Goal: Task Accomplishment & Management: Complete application form

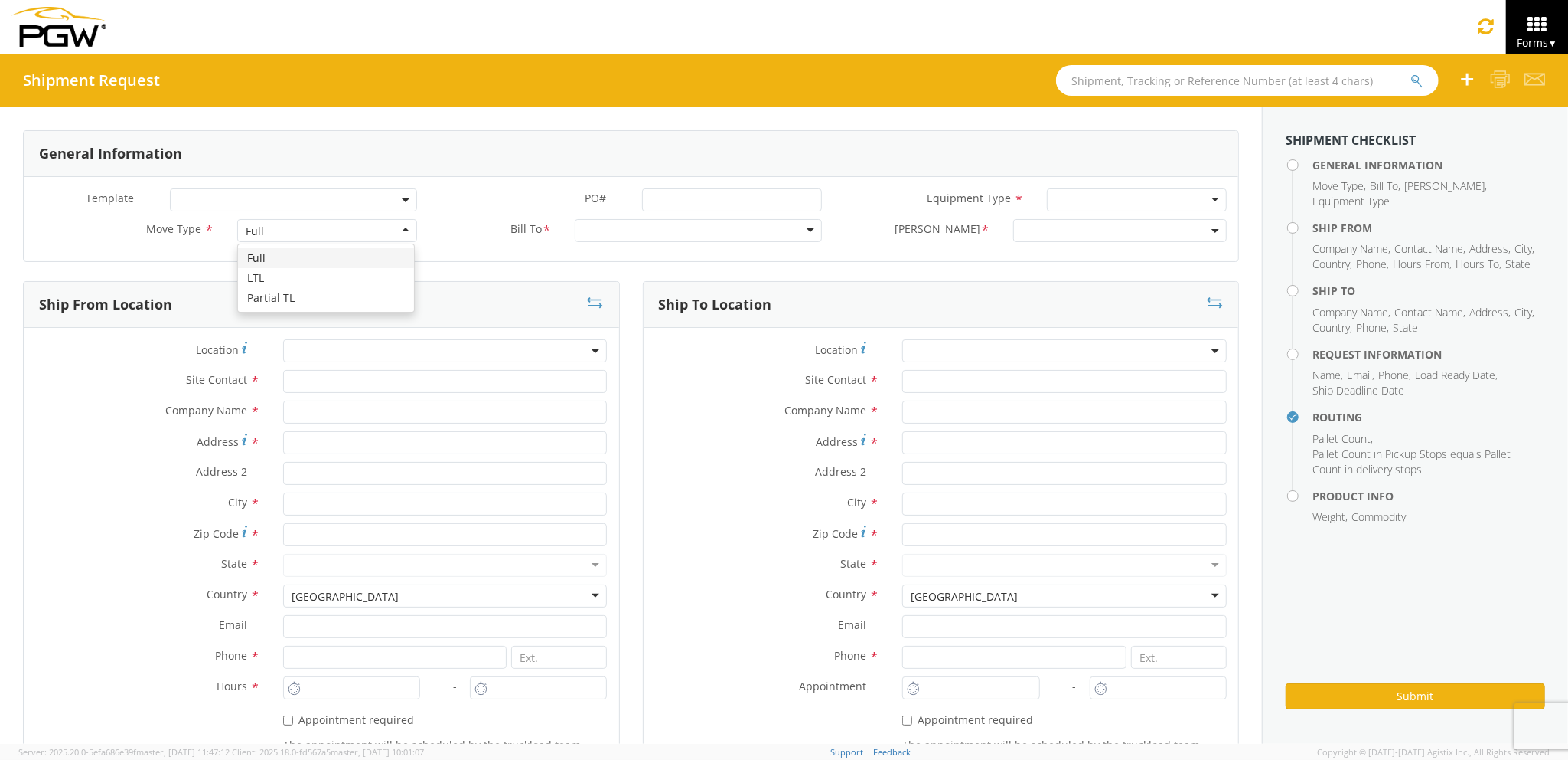
click at [341, 234] on div "Full" at bounding box center [327, 230] width 179 height 23
click at [316, 378] on input "text" at bounding box center [446, 381] width 325 height 23
click at [310, 408] on input "text" at bounding box center [446, 412] width 325 height 23
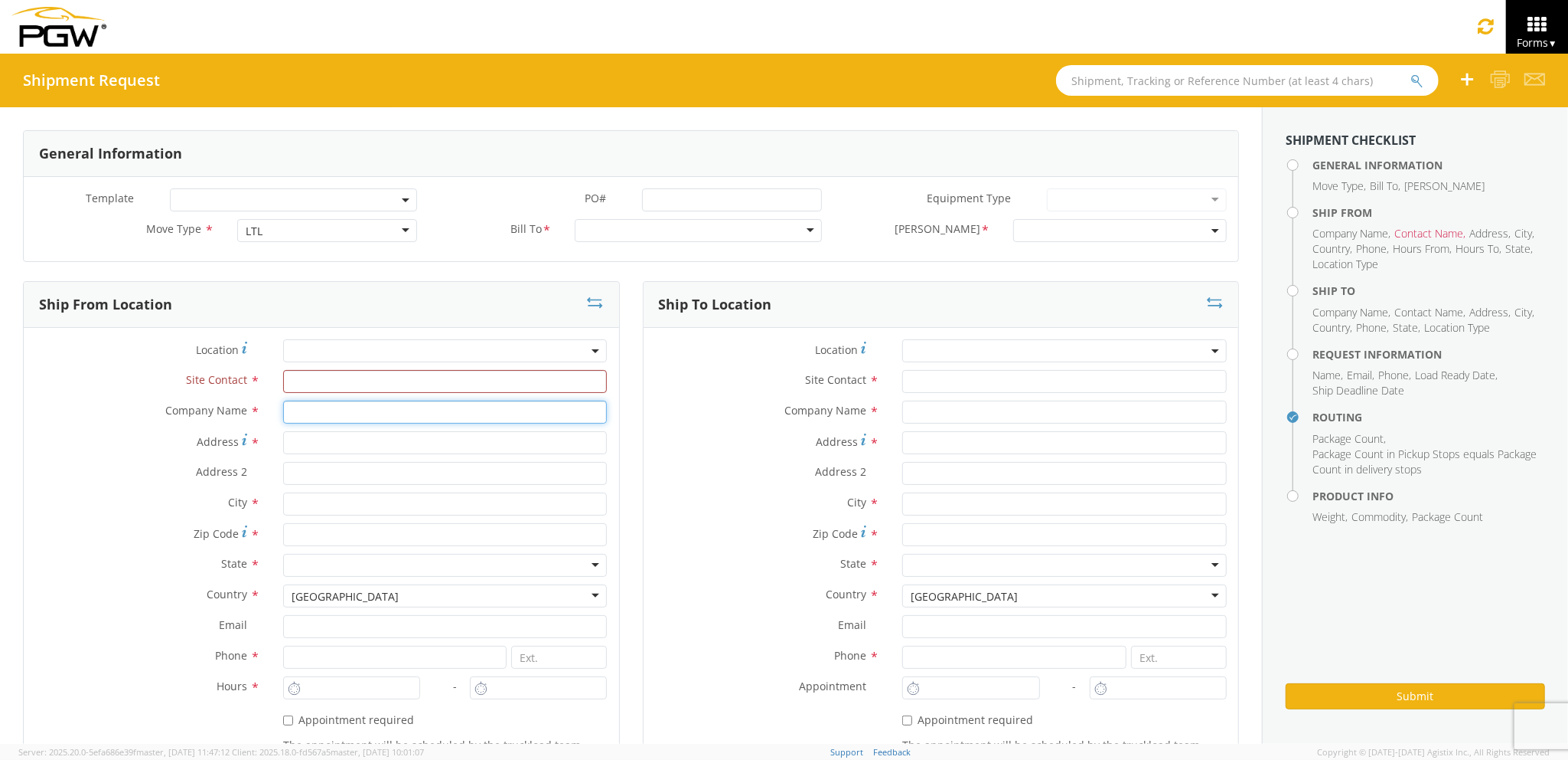
type input "PGW auto glass c/o AT RENTALS"
type input "[STREET_ADDRESS][PERSON_NAME]"
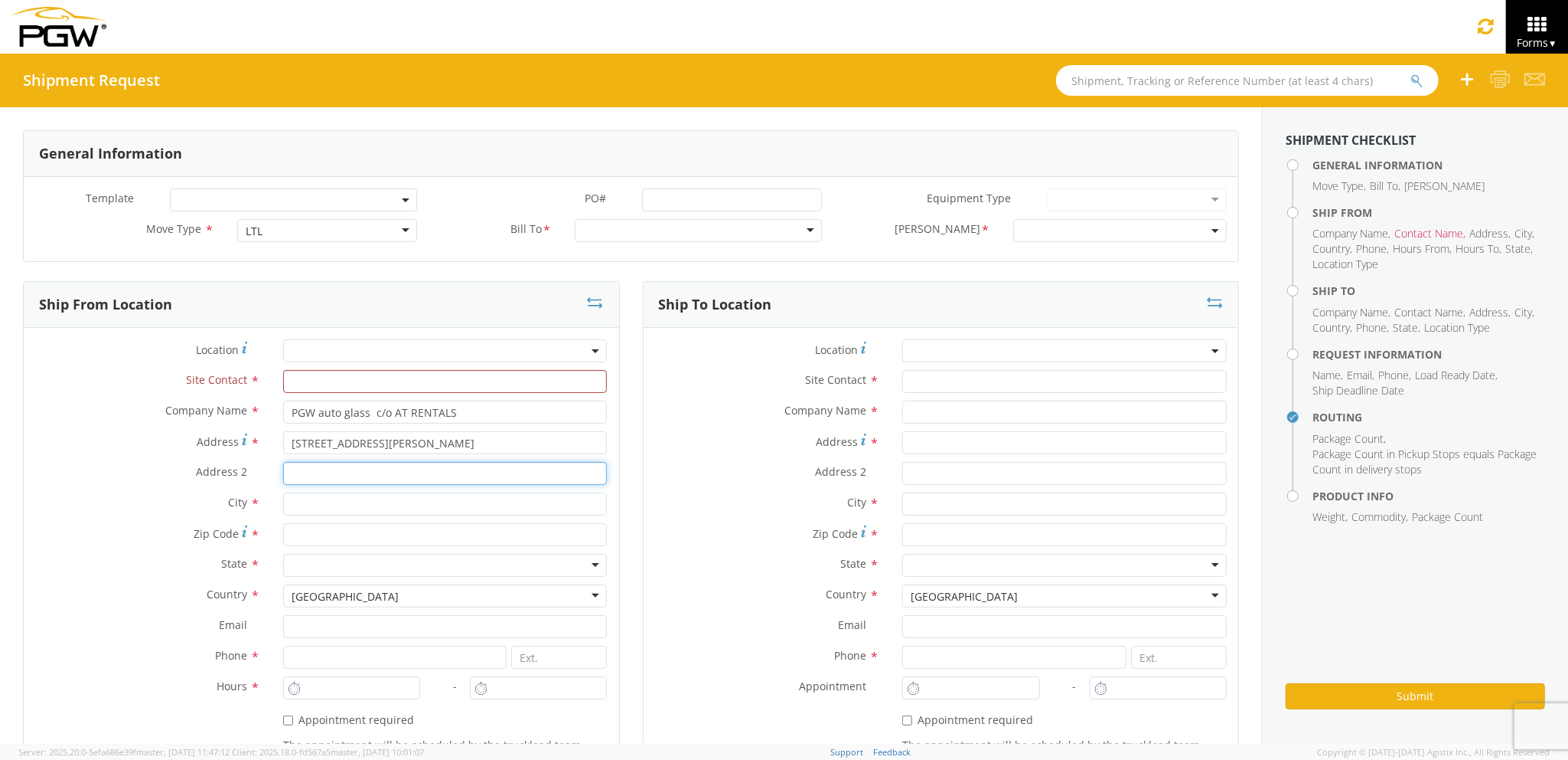
type input "5"
type input "[PERSON_NAME]"
type input "04092"
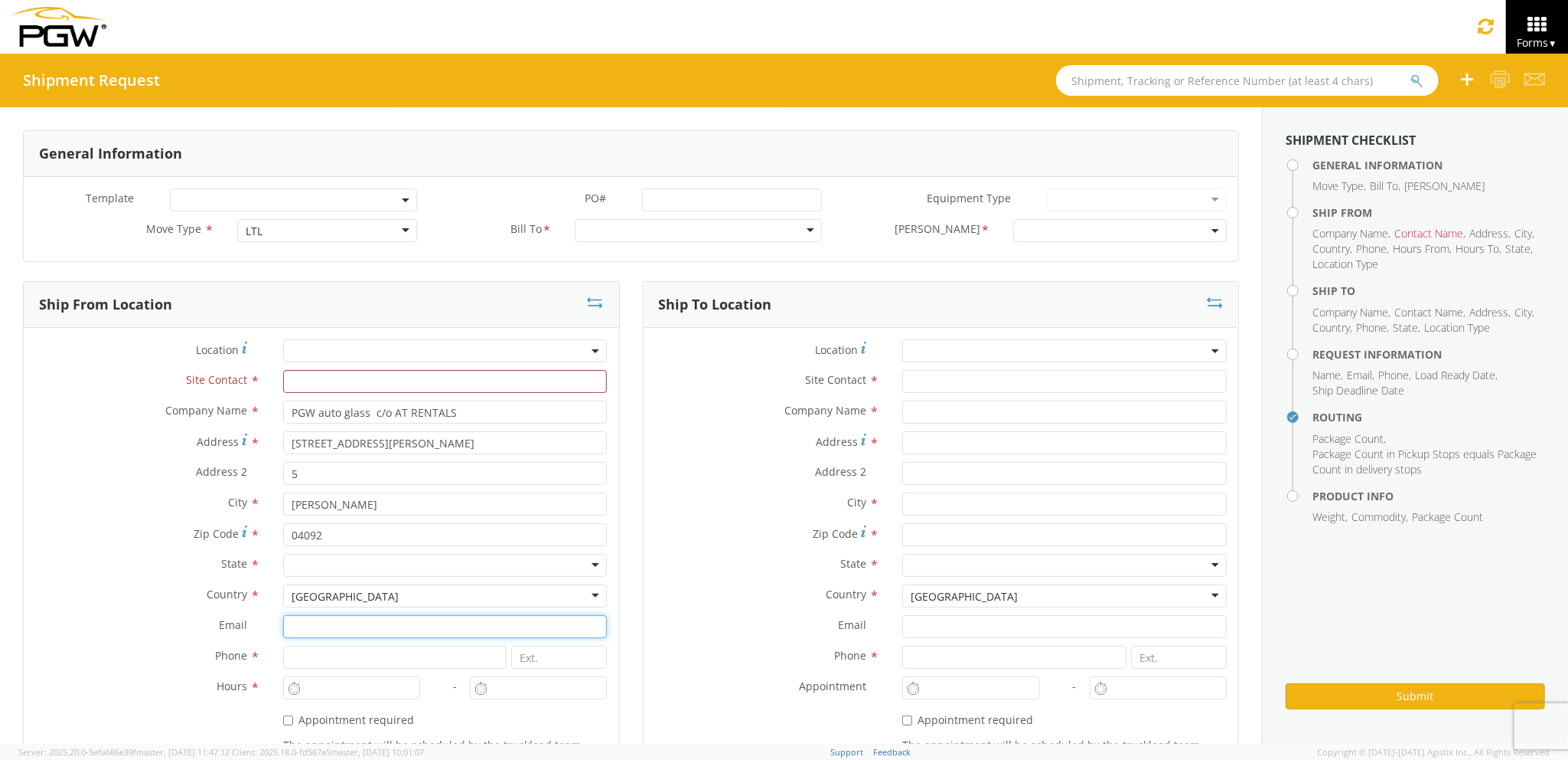
type input "[EMAIL_ADDRESS][DOMAIN_NAME]"
type input "2073321911"
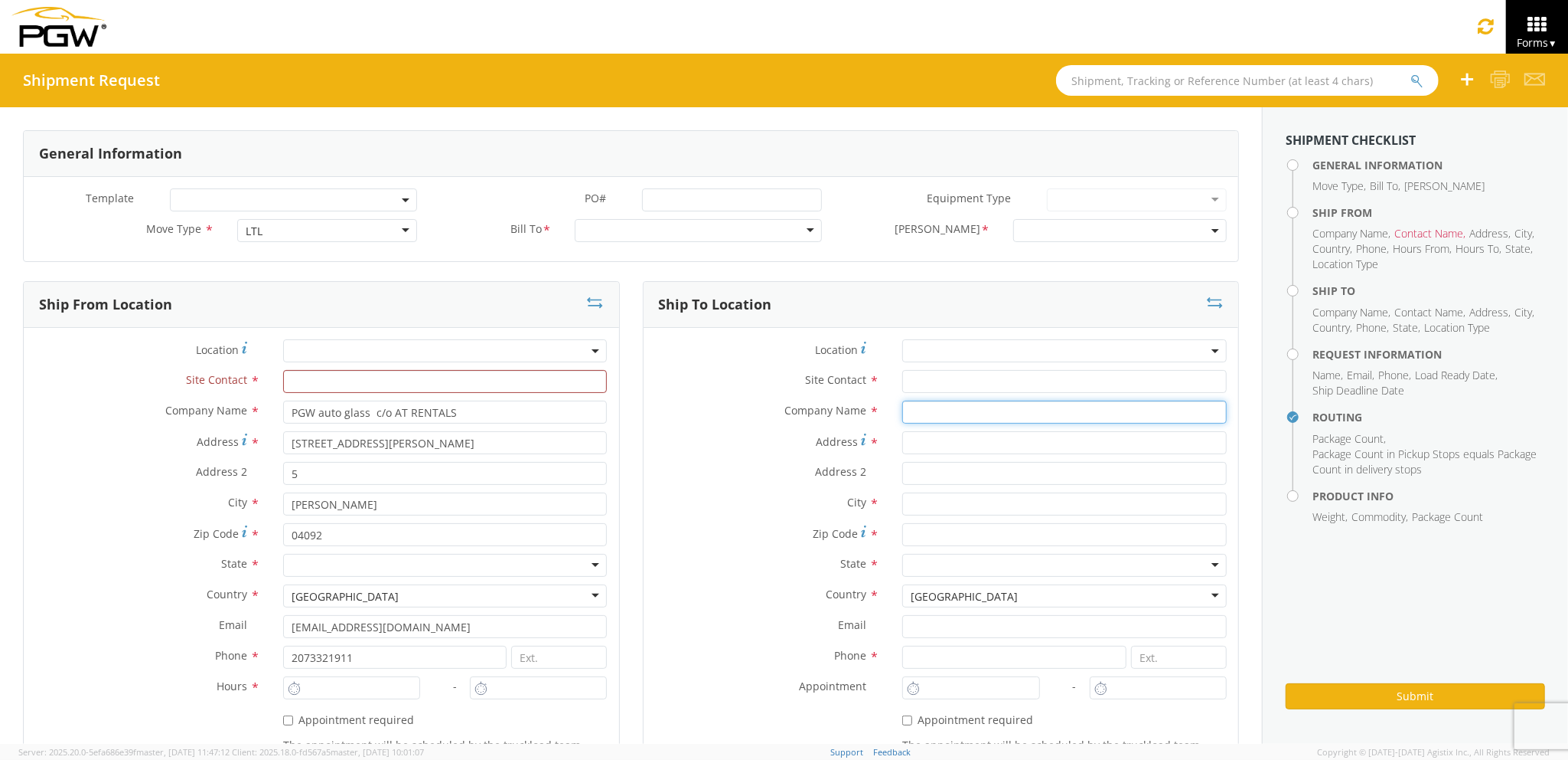
type input "PGW auto glass c/o AT RENTALS"
type input "[STREET_ADDRESS]"
type input "5"
type input "[GEOGRAPHIC_DATA]"
type input "04769"
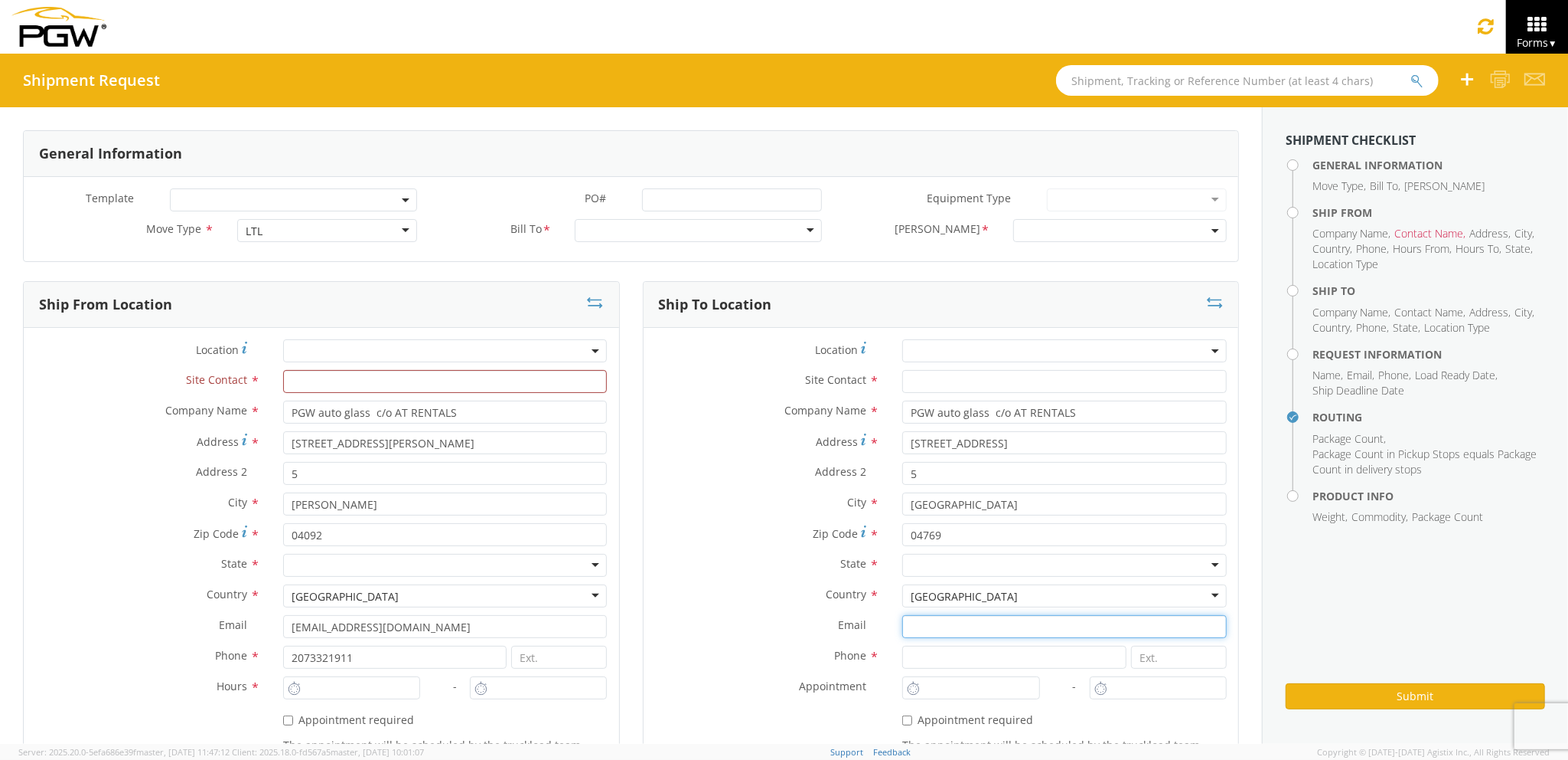
type input "[EMAIL_ADDRESS][DOMAIN_NAME]"
type input "2077745169"
type input "[PERSON_NAME] [PERSON_NAME]"
type input "[EMAIL_ADDRESS][DOMAIN_NAME]"
type input "2073329611"
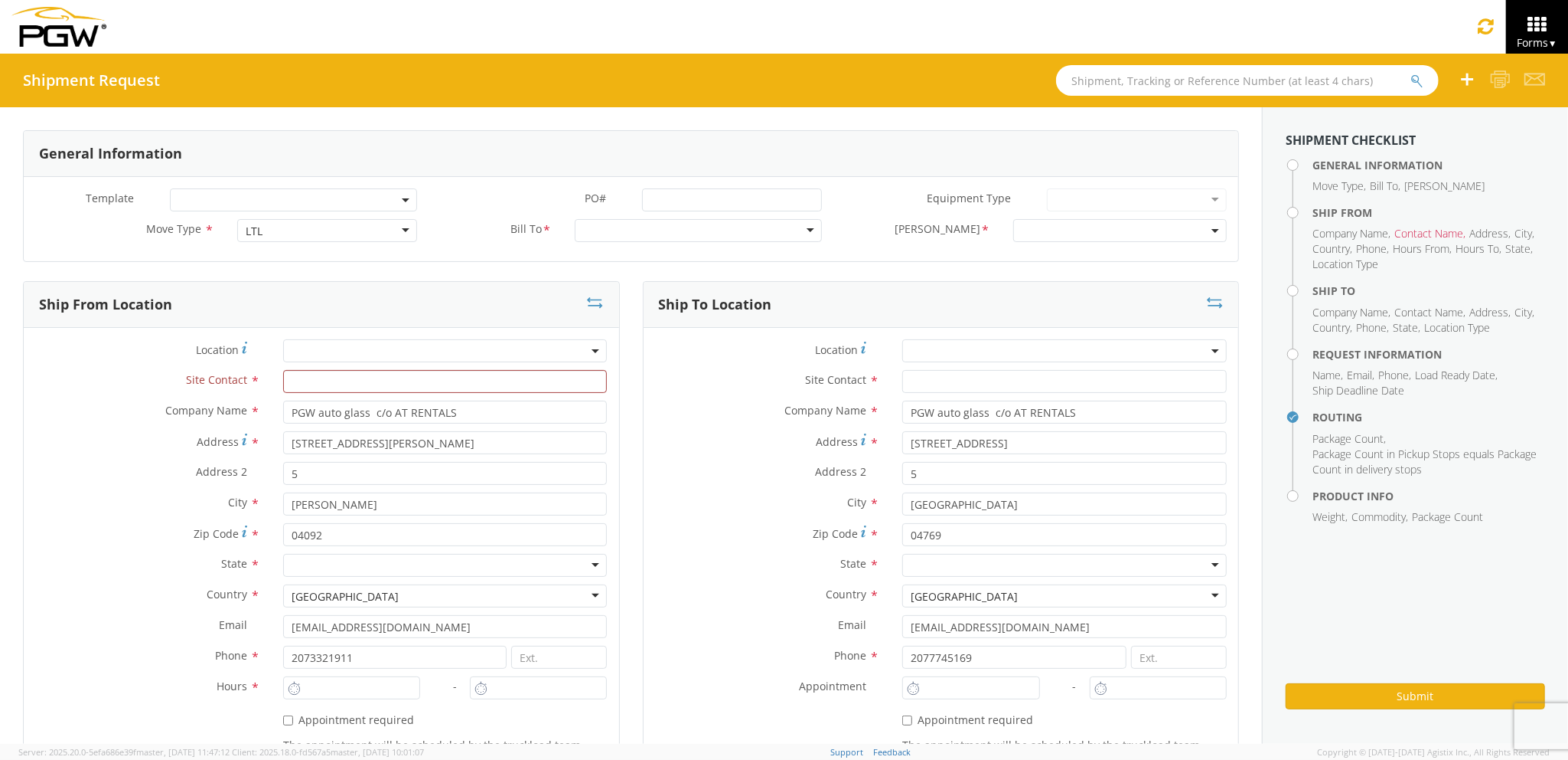
click at [341, 390] on input "text" at bounding box center [446, 381] width 325 height 23
type input "E"
type input "J"
click at [1024, 371] on input "text" at bounding box center [1065, 381] width 325 height 23
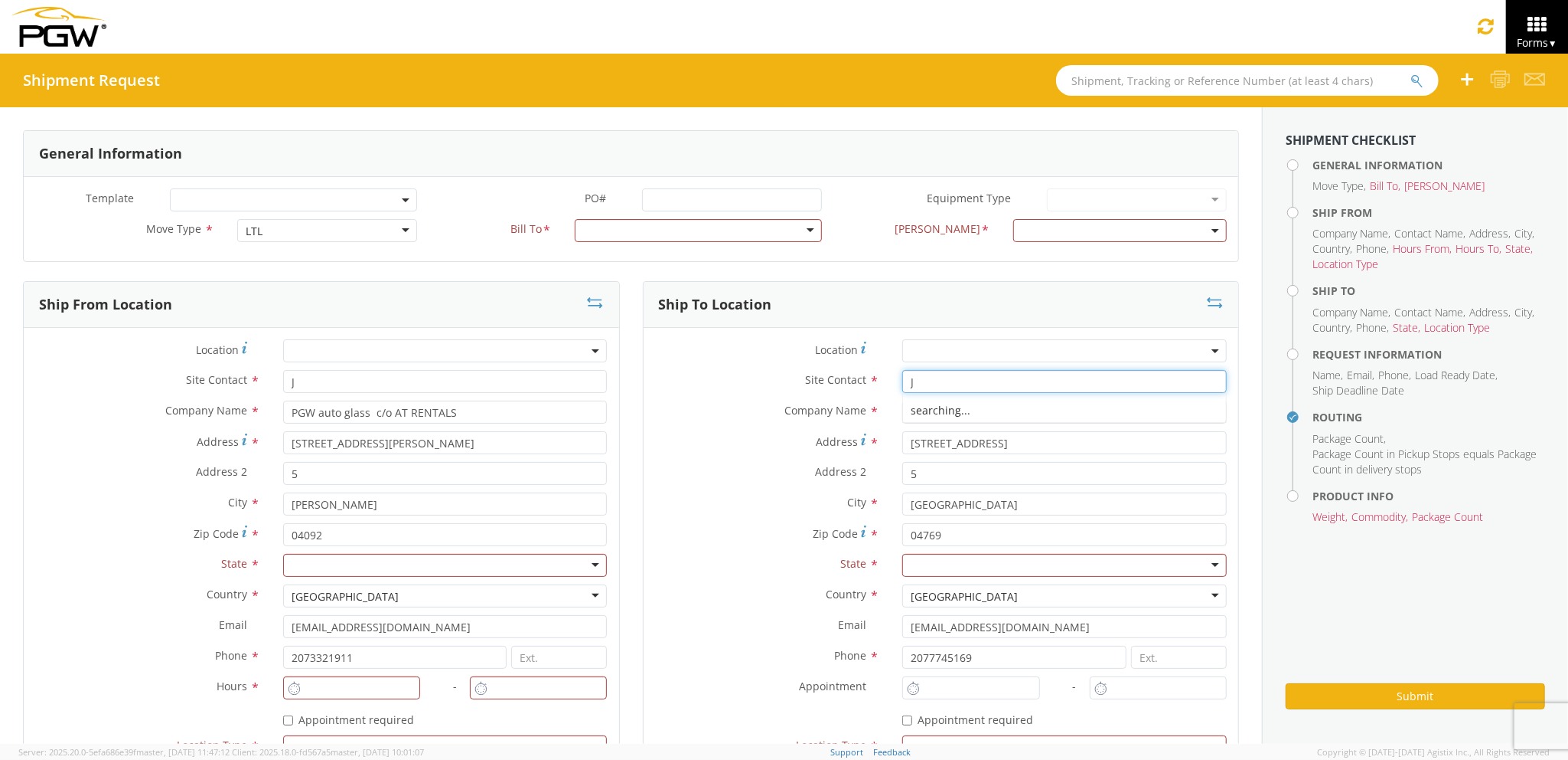
type input "J"
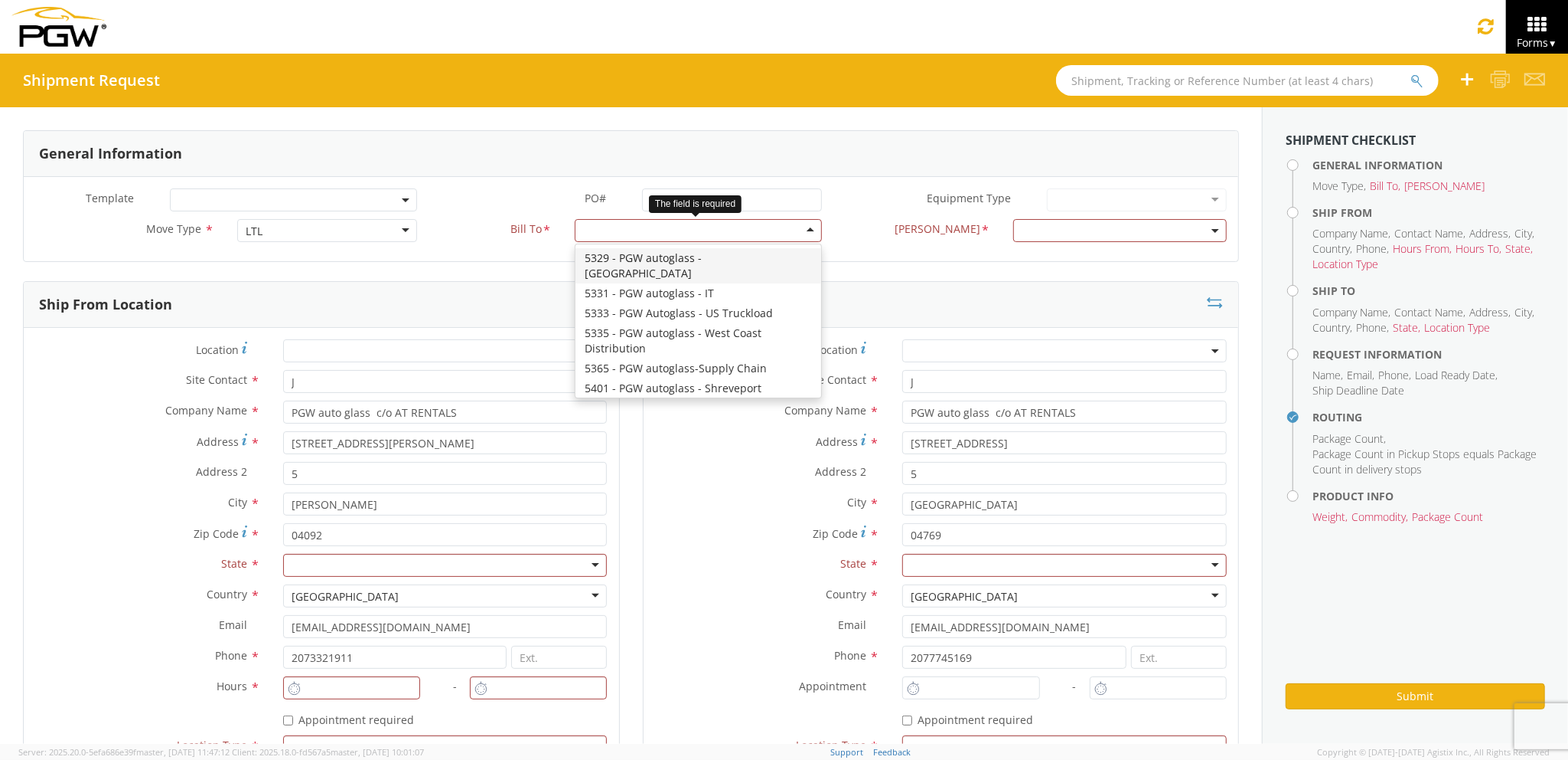
click at [755, 240] on div at bounding box center [699, 230] width 247 height 23
type input "5559"
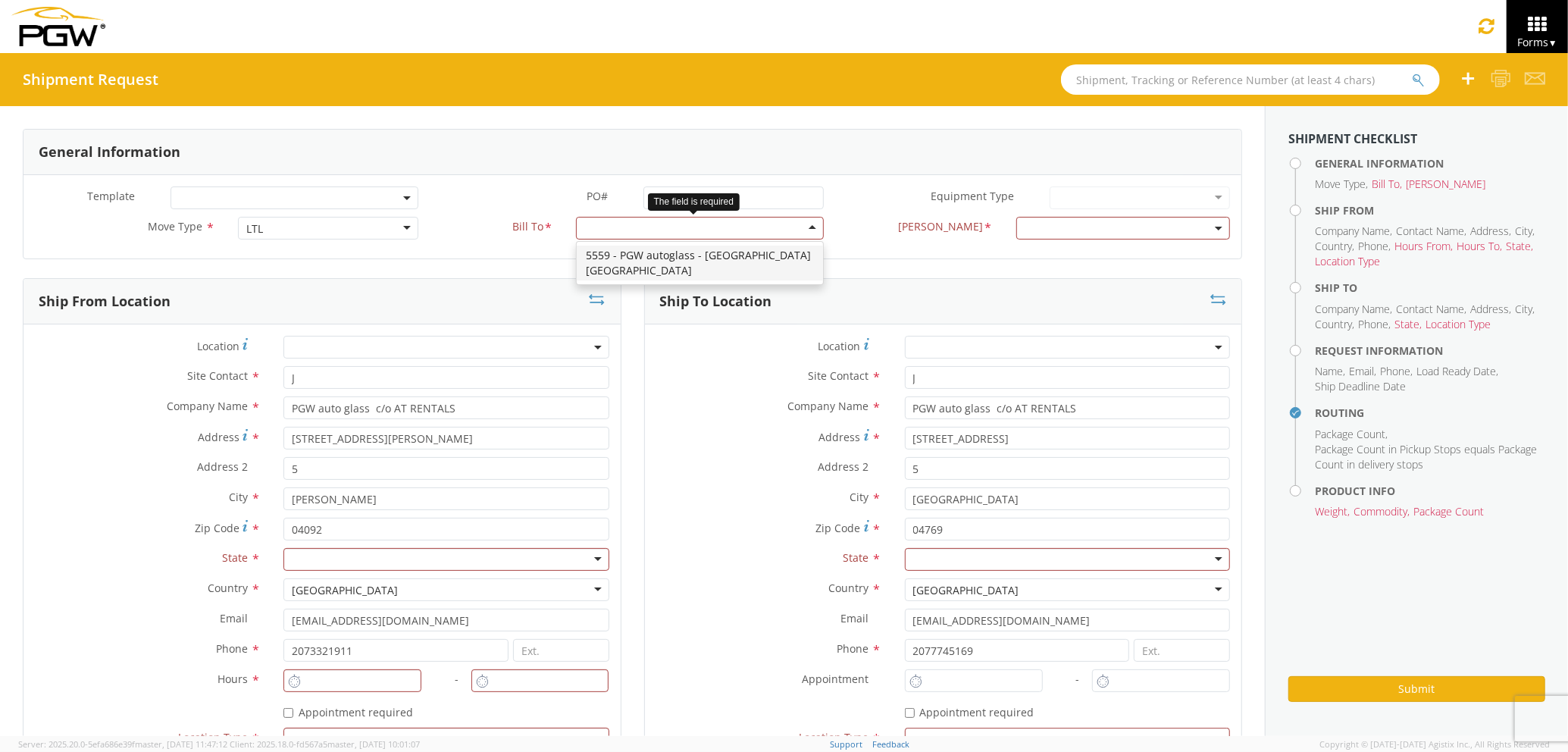
drag, startPoint x: 746, startPoint y: 246, endPoint x: 980, endPoint y: 243, distance: 234.0
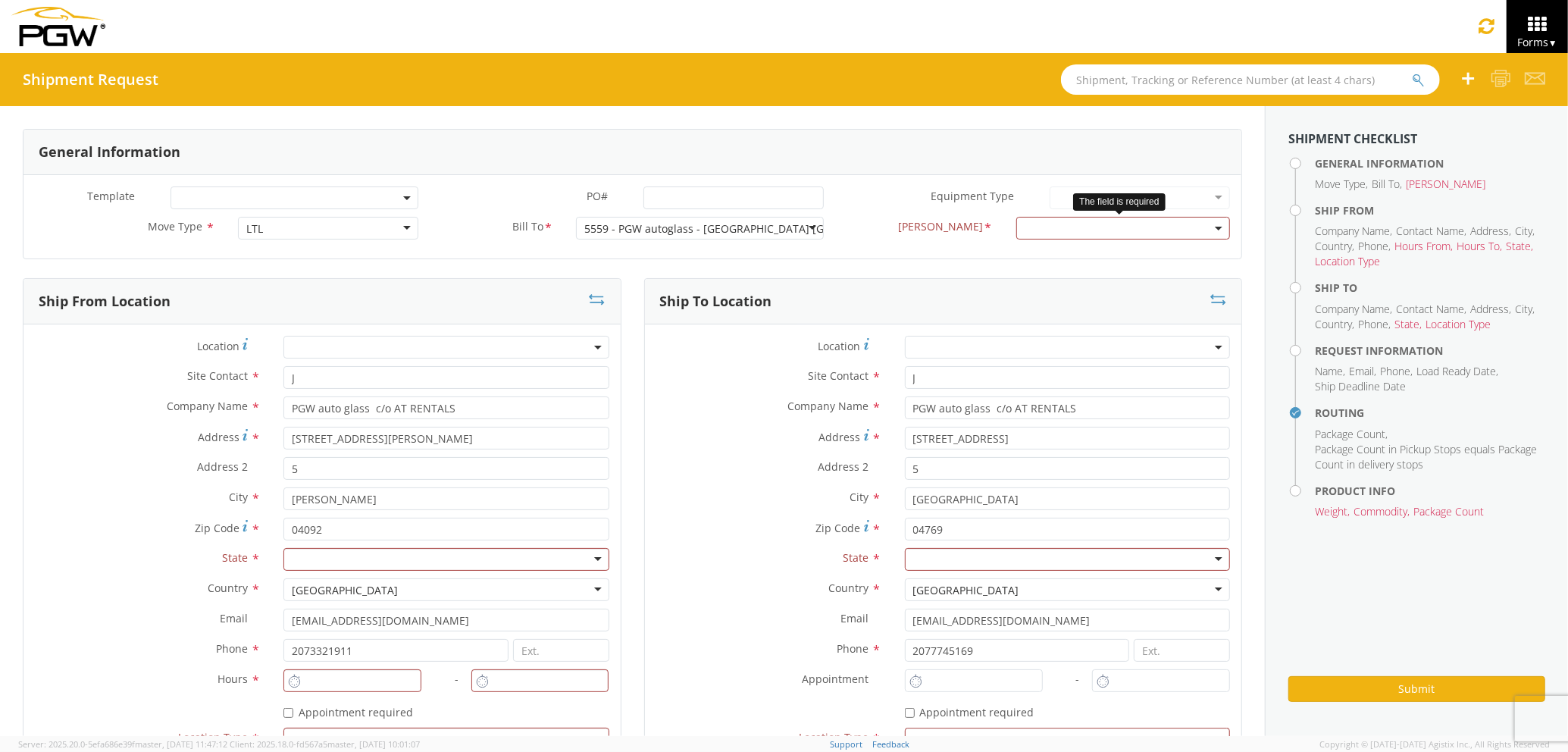
click at [1083, 226] on span at bounding box center [1123, 228] width 214 height 23
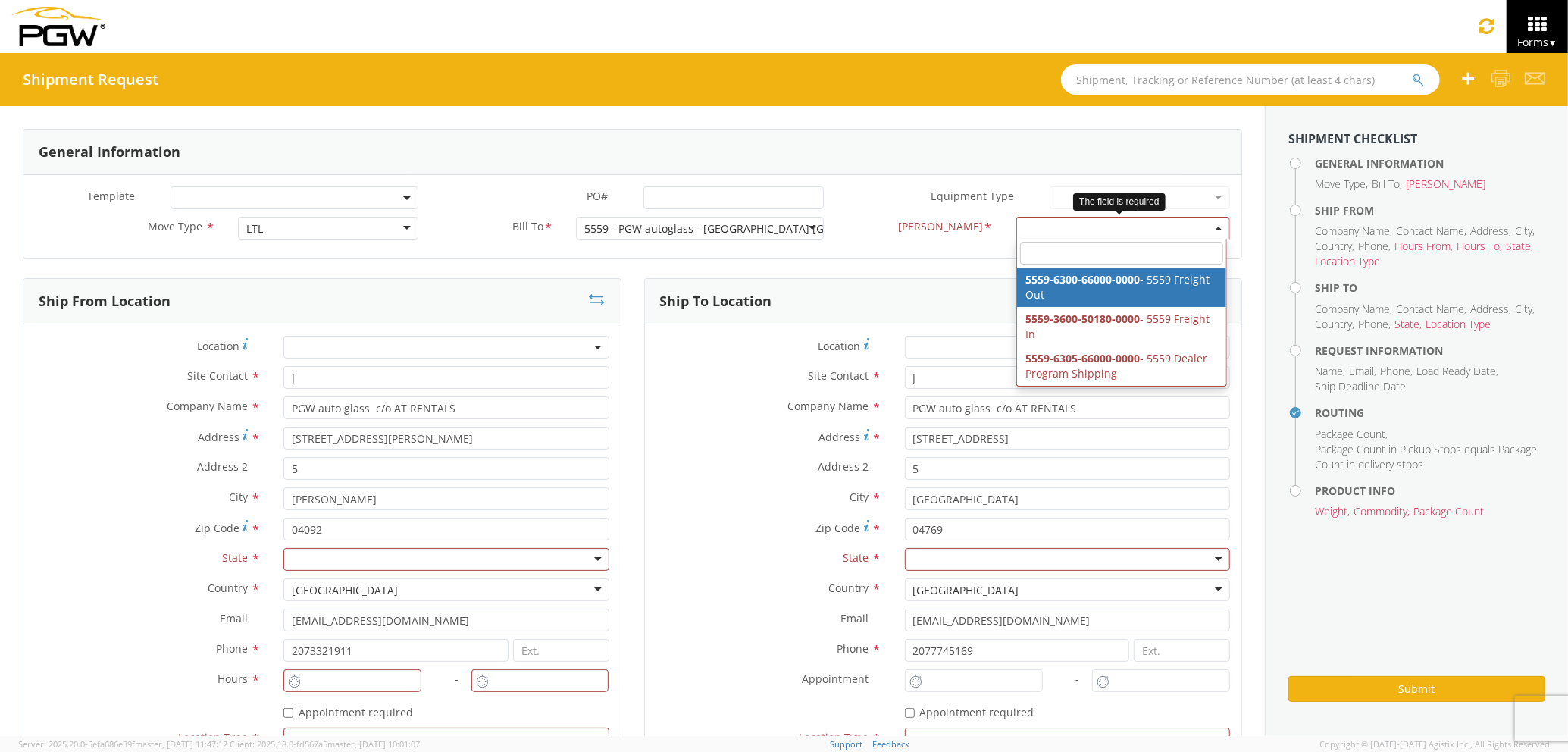
select select "5559-6300-66000-0000"
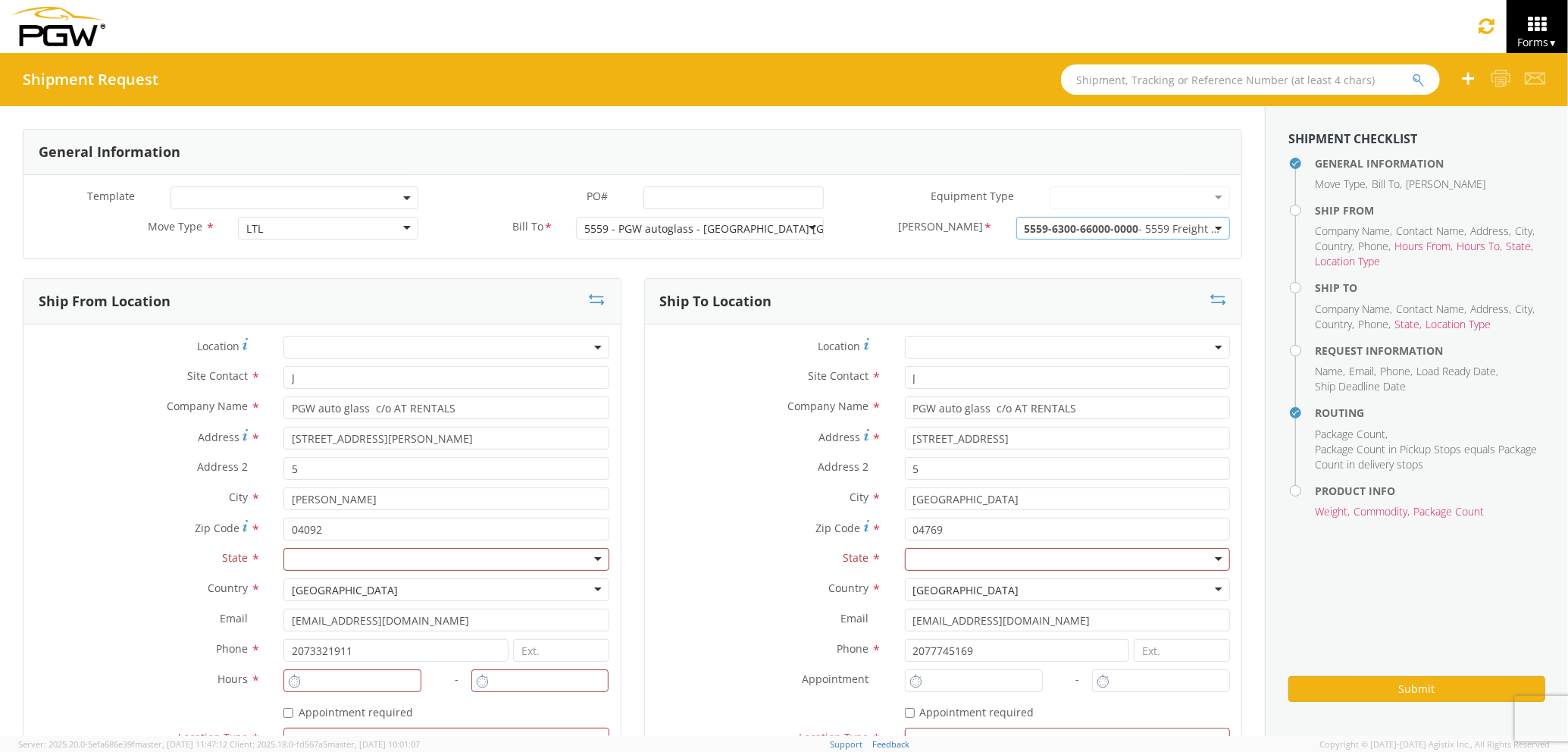
click at [374, 554] on div at bounding box center [445, 559] width 325 height 23
type input "MA"
click at [942, 564] on div at bounding box center [1067, 559] width 325 height 23
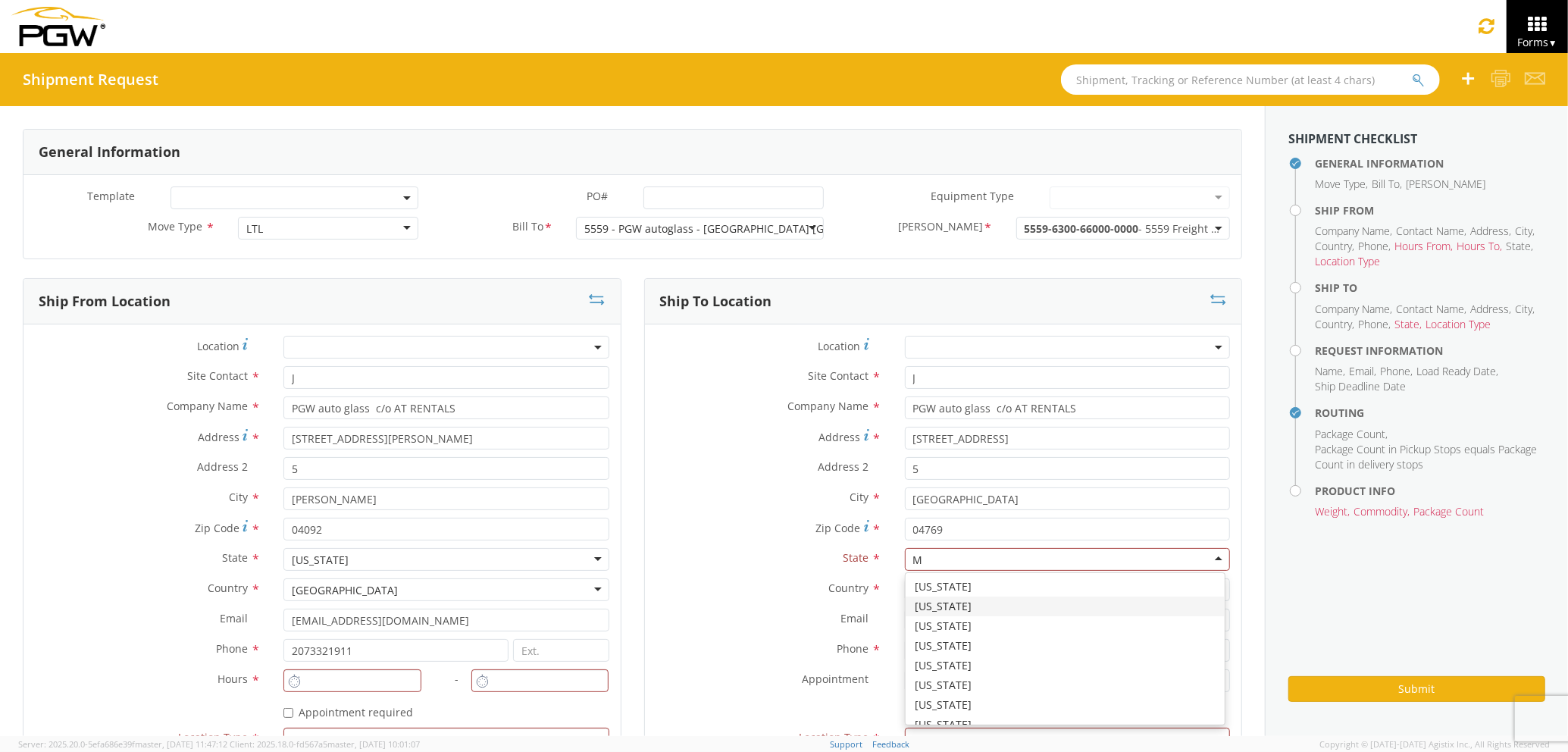
type input "MA"
click at [730, 604] on div "Country * [GEOGRAPHIC_DATA] [GEOGRAPHIC_DATA] [GEOGRAPHIC_DATA] [GEOGRAPHIC_DAT…" at bounding box center [942, 593] width 597 height 31
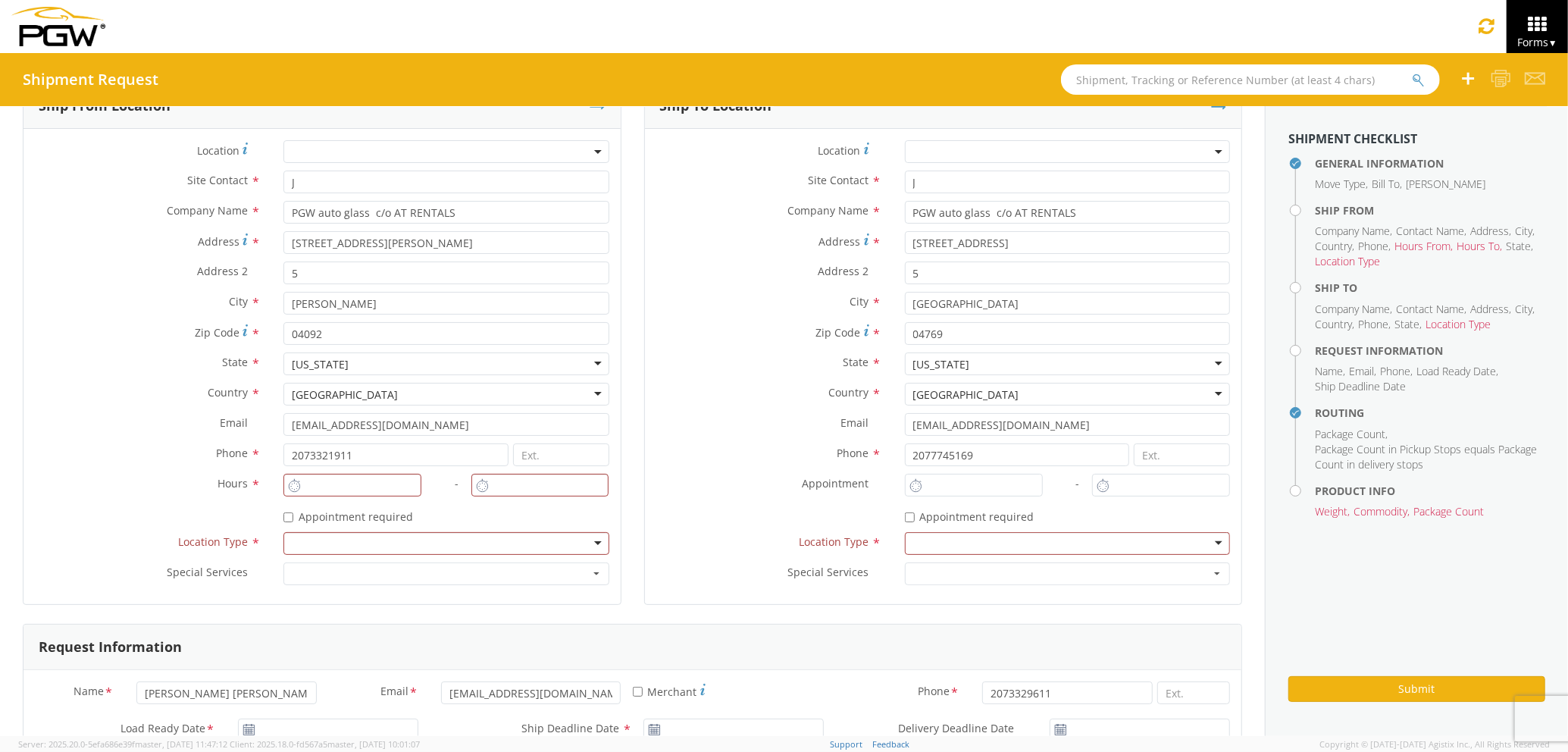
scroll to position [201, 0]
type input "2:00 PM"
type input "3:00 PM"
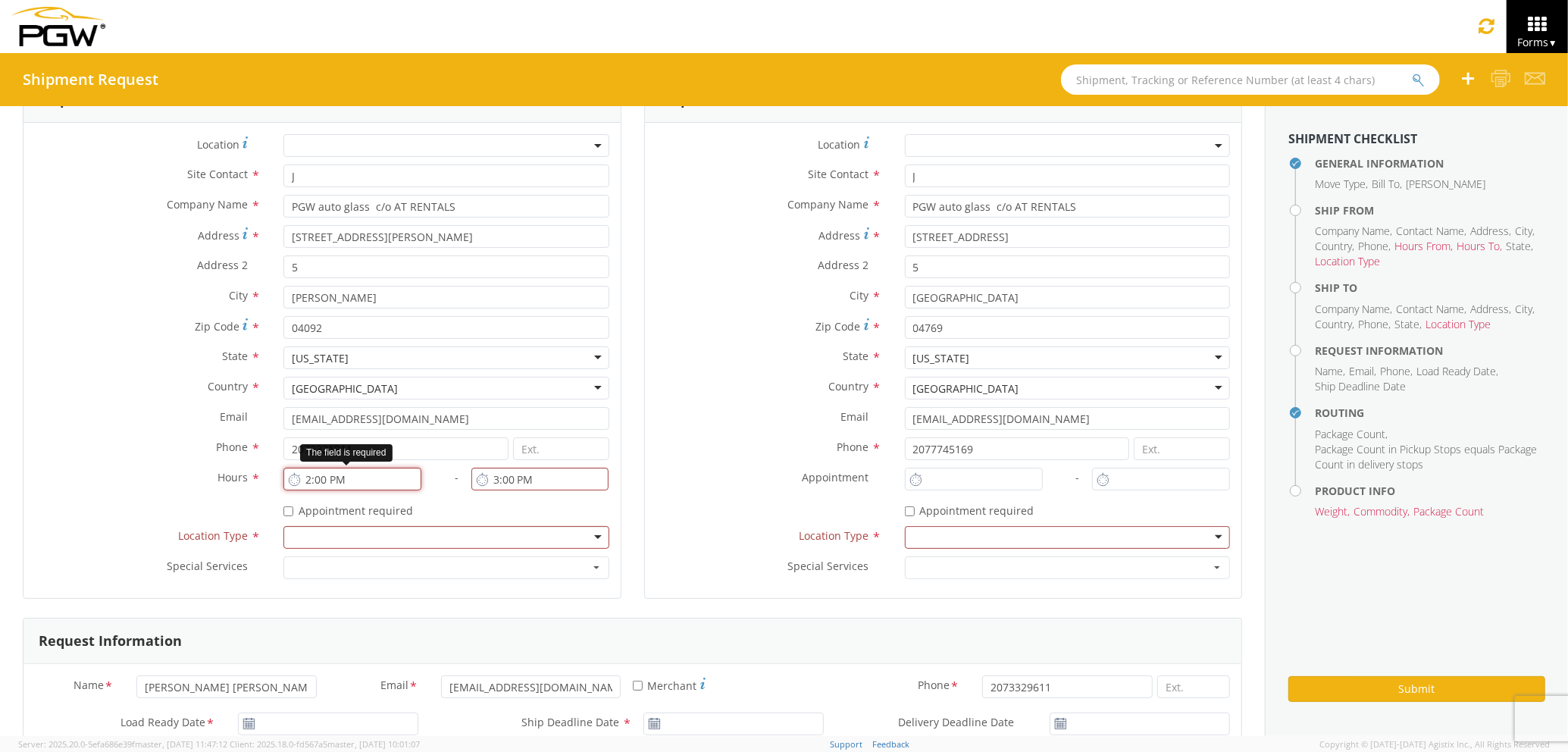
click at [348, 479] on input "2:00 PM" at bounding box center [352, 479] width 138 height 23
type input "3:00 PM"
click at [547, 479] on input "3:00 PM" at bounding box center [541, 479] width 138 height 23
type input "4:00 PM"
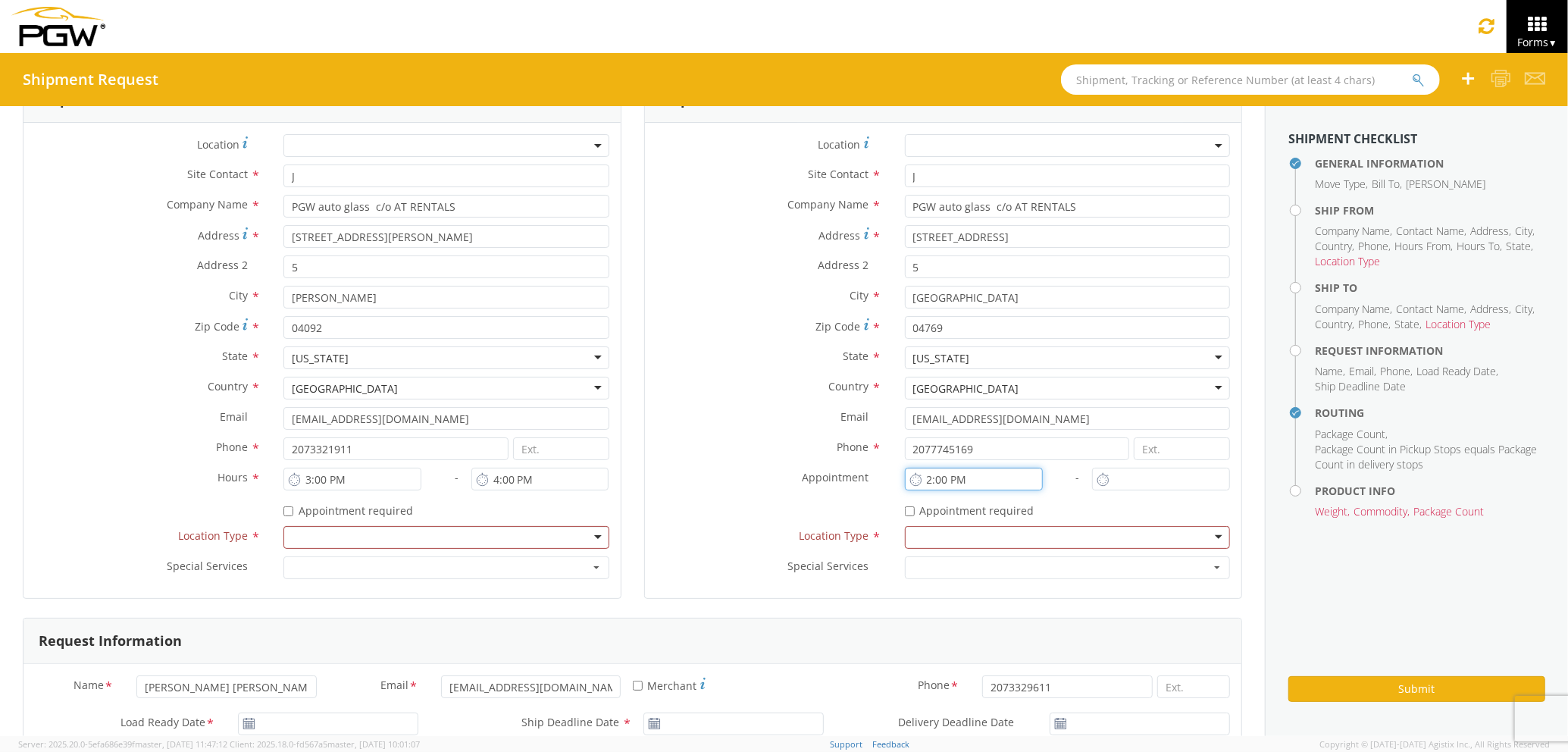
click at [952, 482] on input "2:00 PM" at bounding box center [974, 479] width 138 height 23
drag, startPoint x: 989, startPoint y: 482, endPoint x: 822, endPoint y: 504, distance: 168.4
click at [822, 504] on div "Location * Site Contact * J J 1st Pane Auto Glass - ( [PERSON_NAME] ) [STREET_A…" at bounding box center [942, 360] width 597 height 452
type input "7:00 AM"
click at [1118, 484] on input "2:00 PM" at bounding box center [1161, 479] width 138 height 23
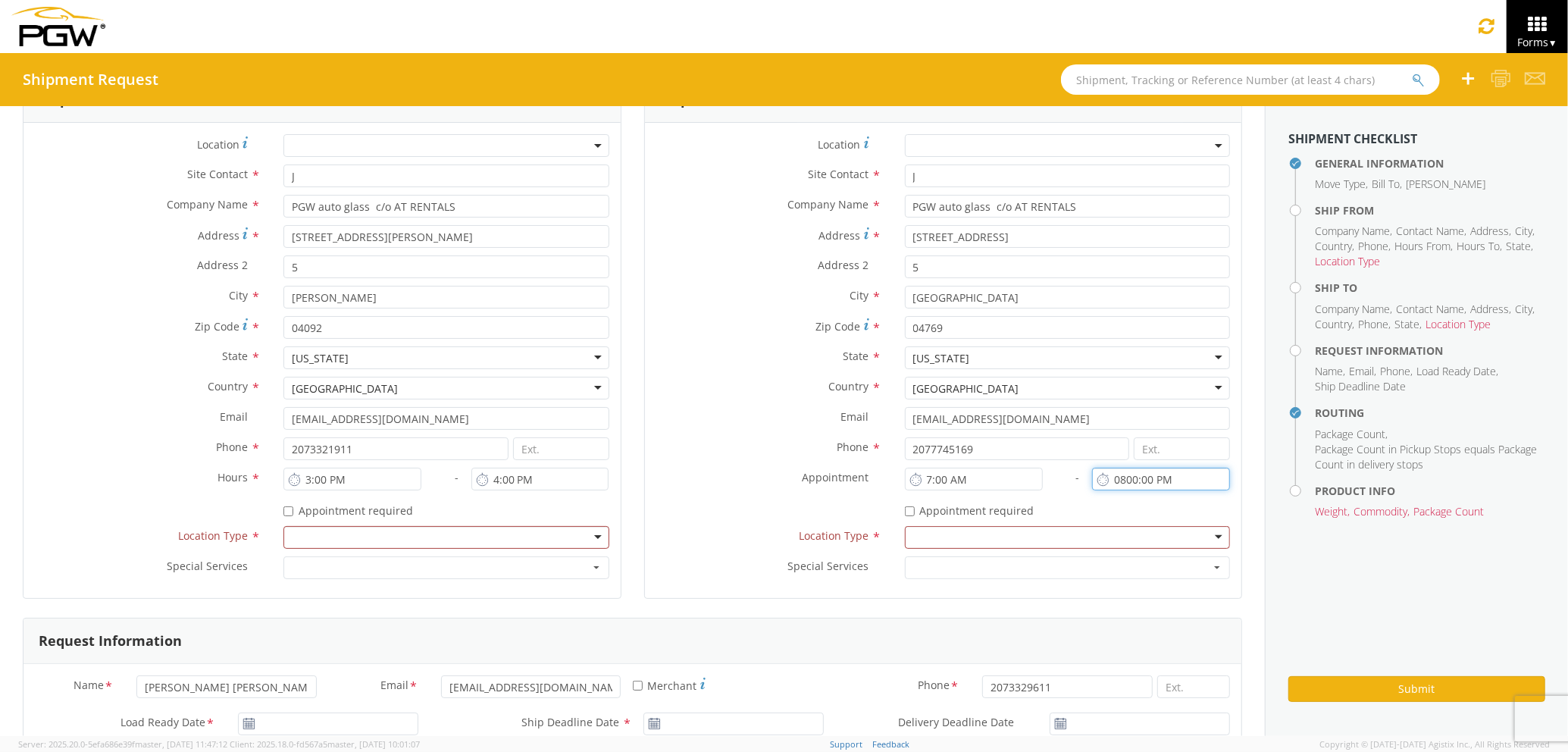
drag, startPoint x: 1168, startPoint y: 481, endPoint x: 944, endPoint y: 475, distance: 224.1
click at [944, 475] on div "Location * Site Contact * J J 1st Pane Auto Glass - ( [PERSON_NAME] ) [STREET_A…" at bounding box center [942, 360] width 597 height 452
type input "8:00 AM"
click at [515, 547] on div at bounding box center [445, 537] width 325 height 23
click at [1015, 546] on div at bounding box center [1067, 537] width 325 height 23
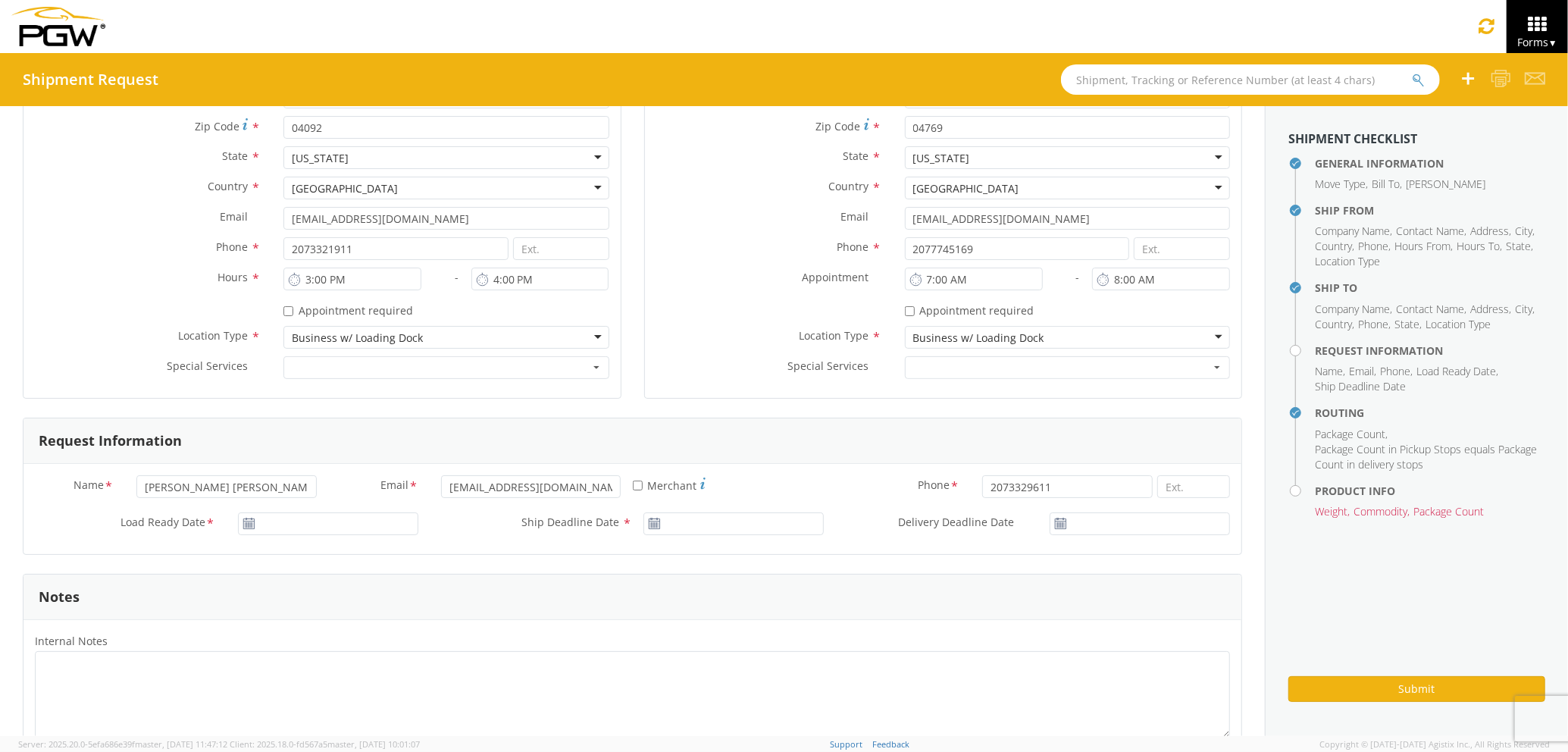
scroll to position [404, 0]
click at [380, 524] on input "Load Ready Date *" at bounding box center [328, 521] width 181 height 23
type input "[DATE]"
click at [311, 402] on td "7" at bounding box center [312, 402] width 27 height 23
type input "[DATE]"
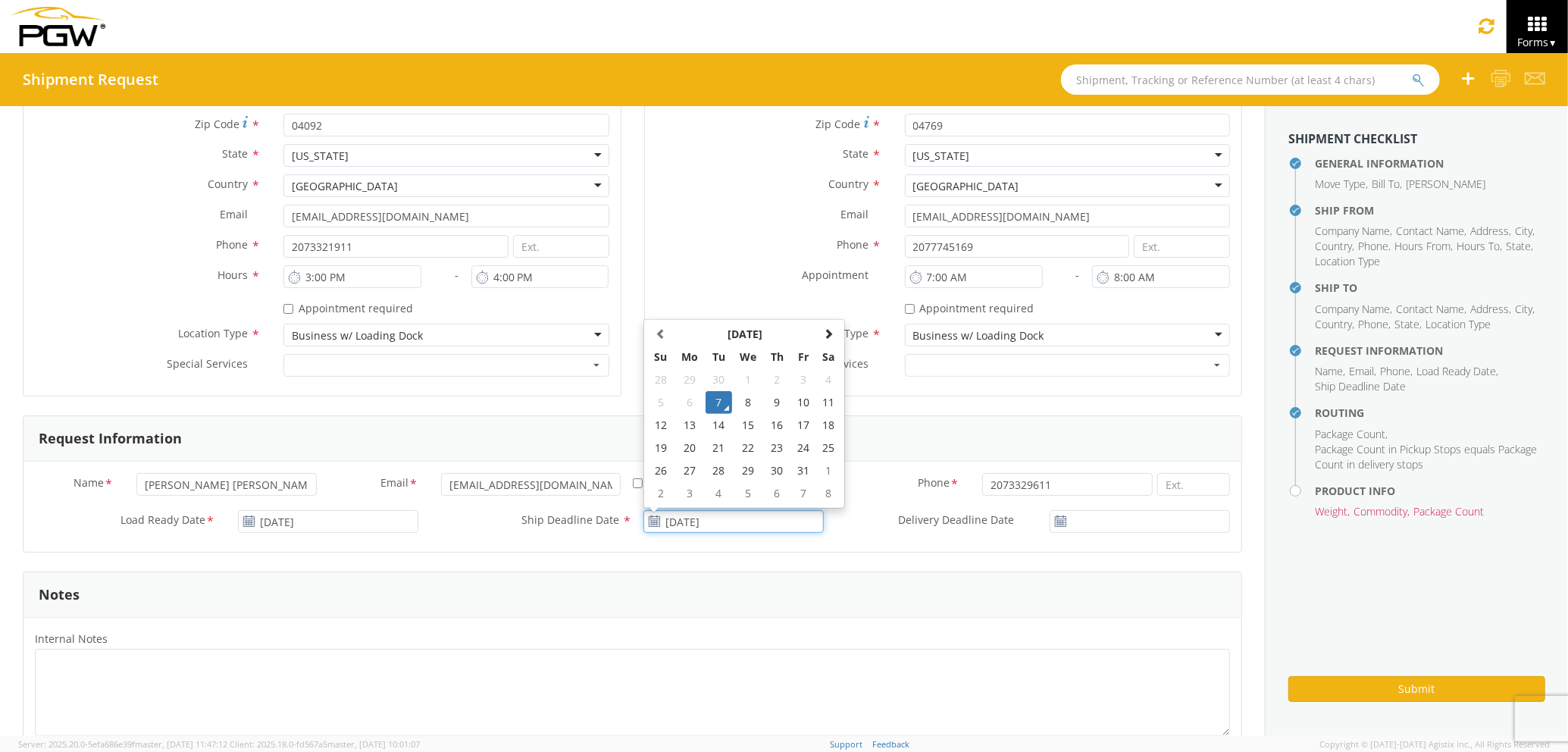
click at [727, 522] on input "[DATE]" at bounding box center [733, 521] width 181 height 23
click at [707, 410] on td "7" at bounding box center [718, 402] width 27 height 23
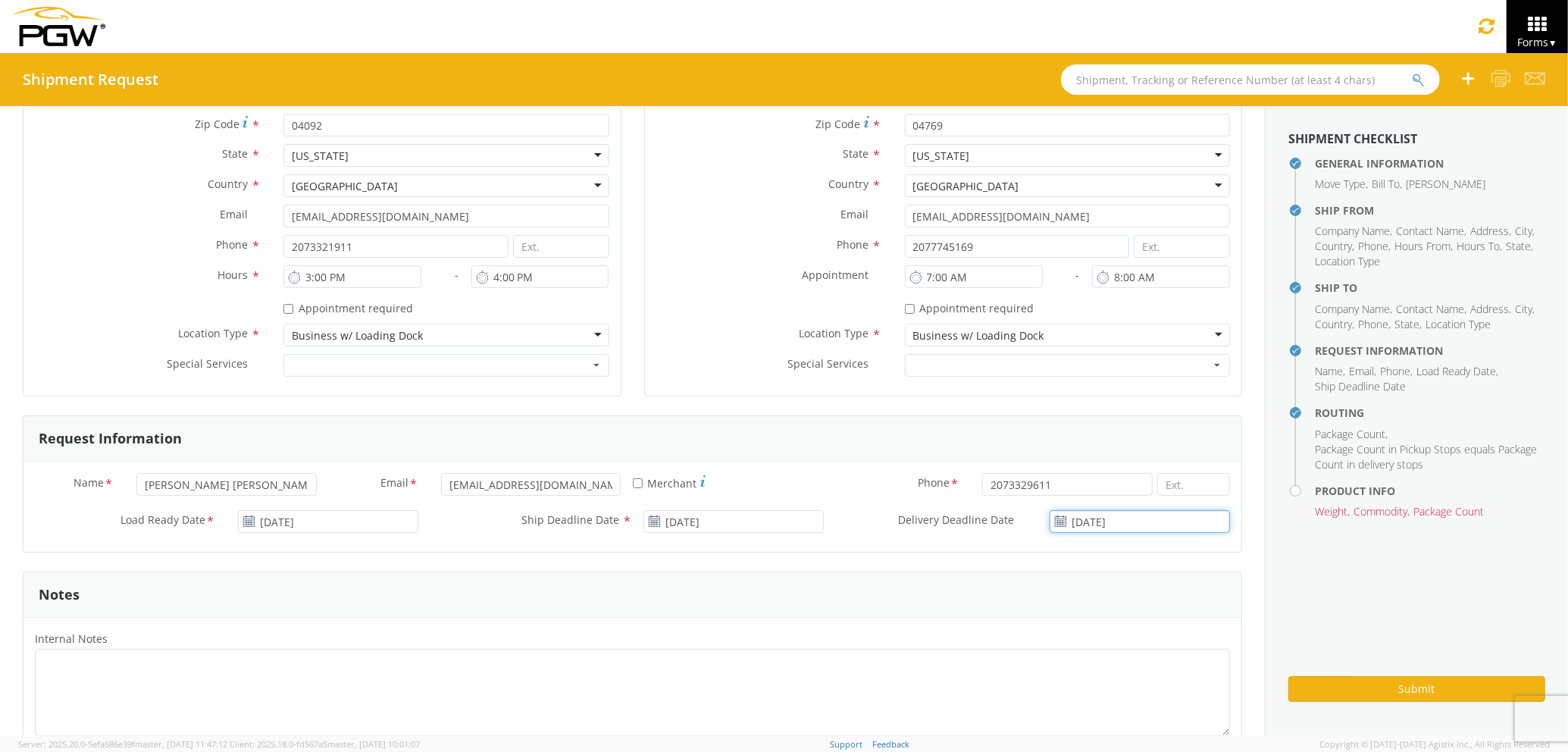
click at [1141, 525] on input "[DATE]" at bounding box center [1140, 521] width 181 height 23
click at [1117, 400] on td "8" at bounding box center [1133, 402] width 32 height 23
type input "[DATE]"
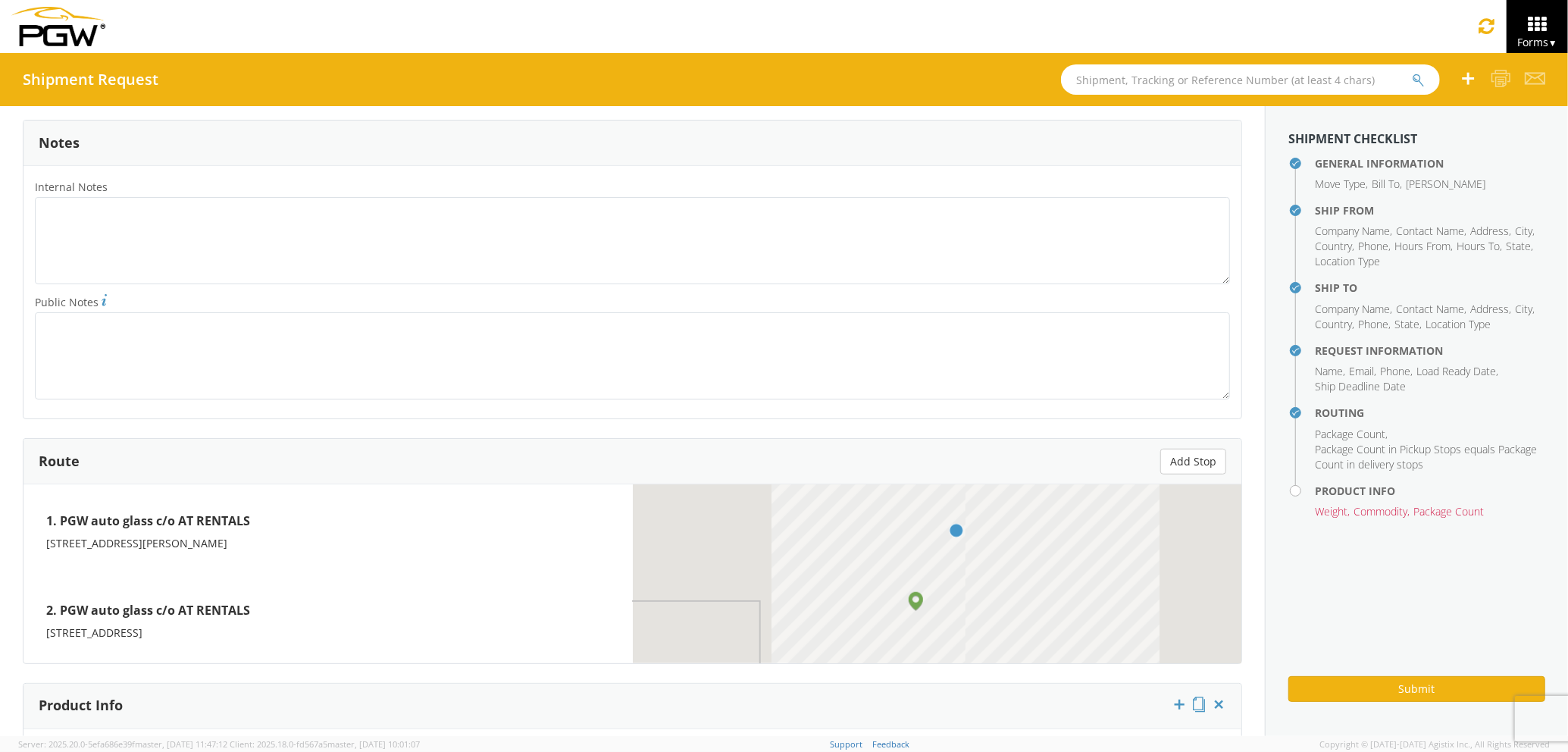
scroll to position [909, 0]
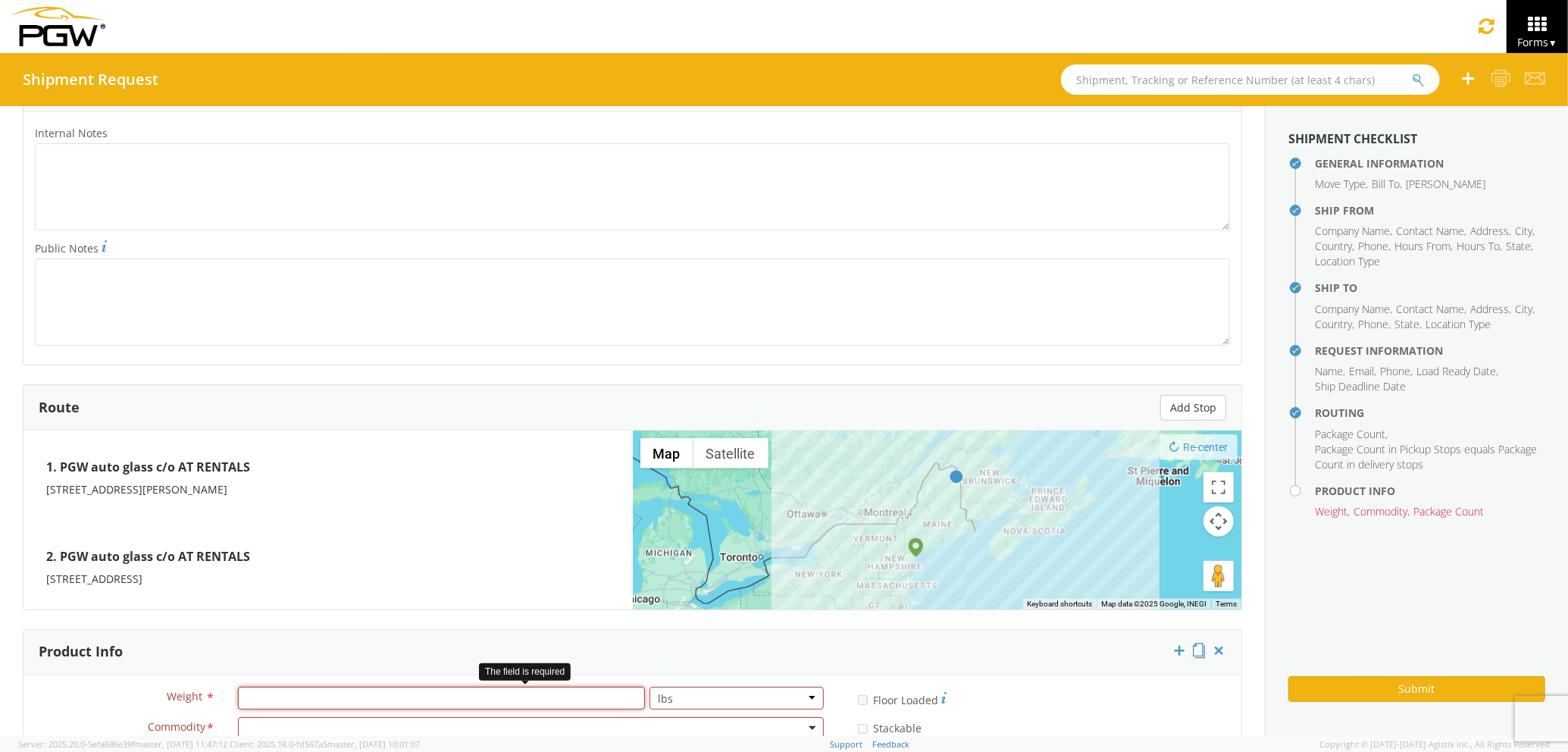
click at [386, 697] on input "number" at bounding box center [441, 698] width 407 height 23
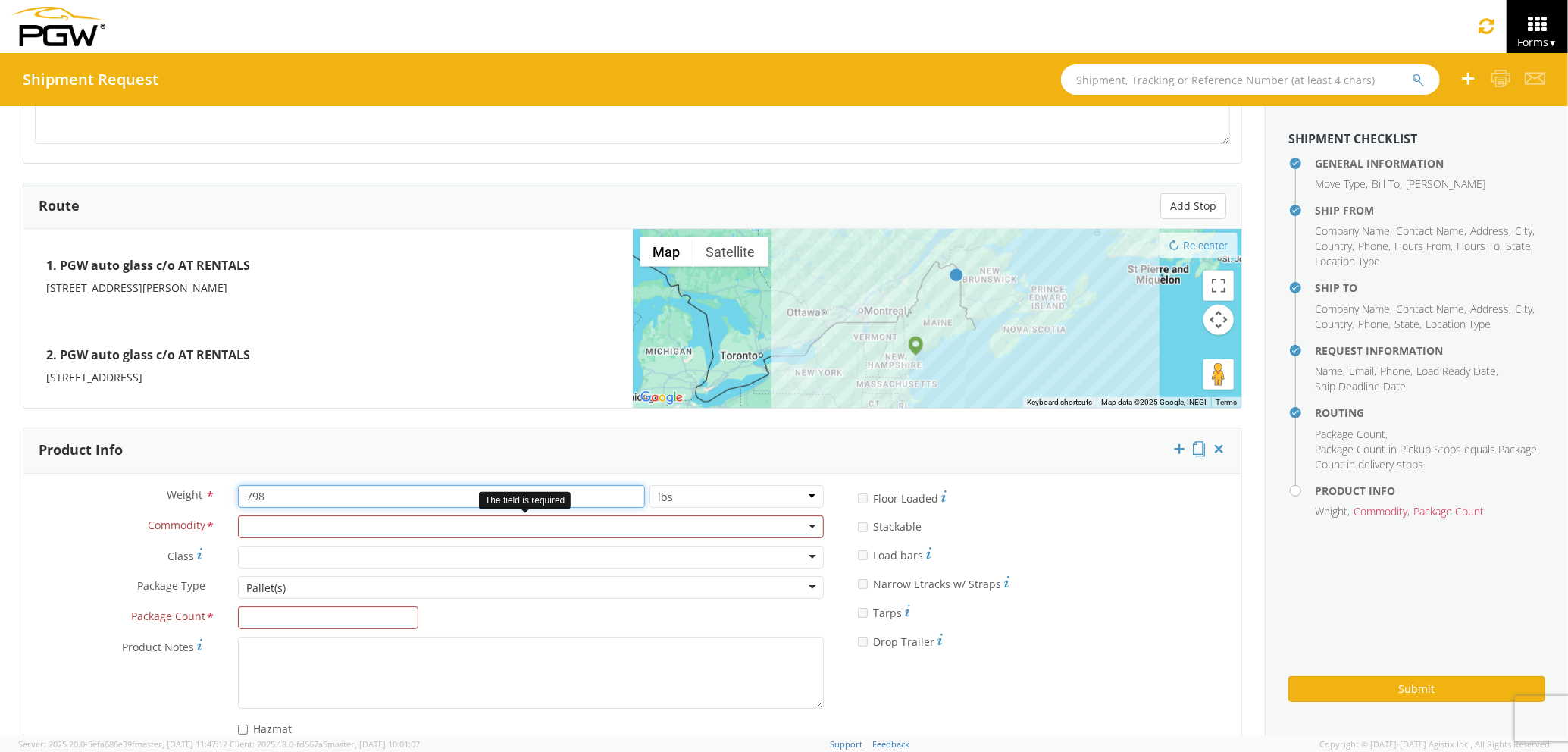
type input "798"
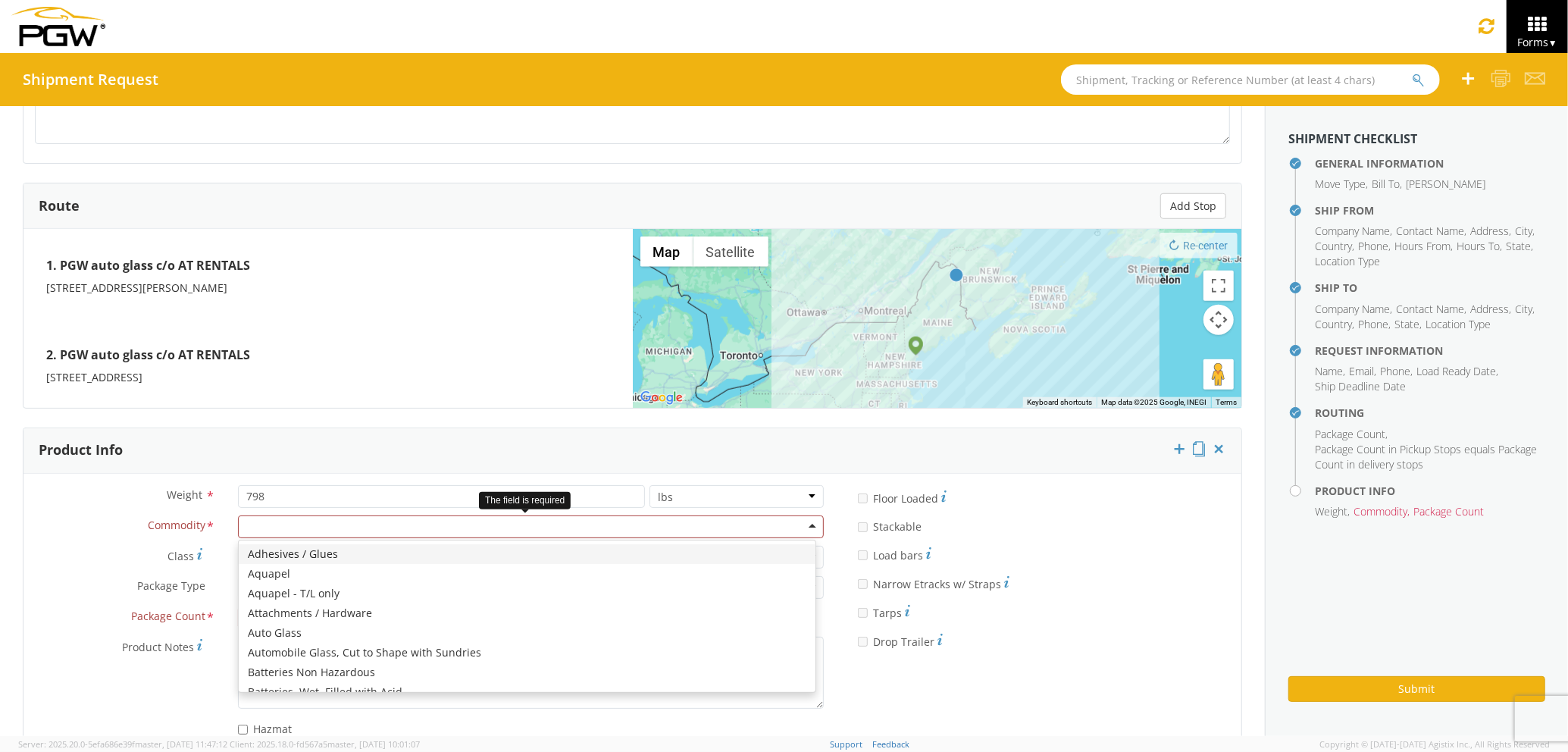
click at [347, 537] on div at bounding box center [531, 526] width 586 height 23
type input "WIND"
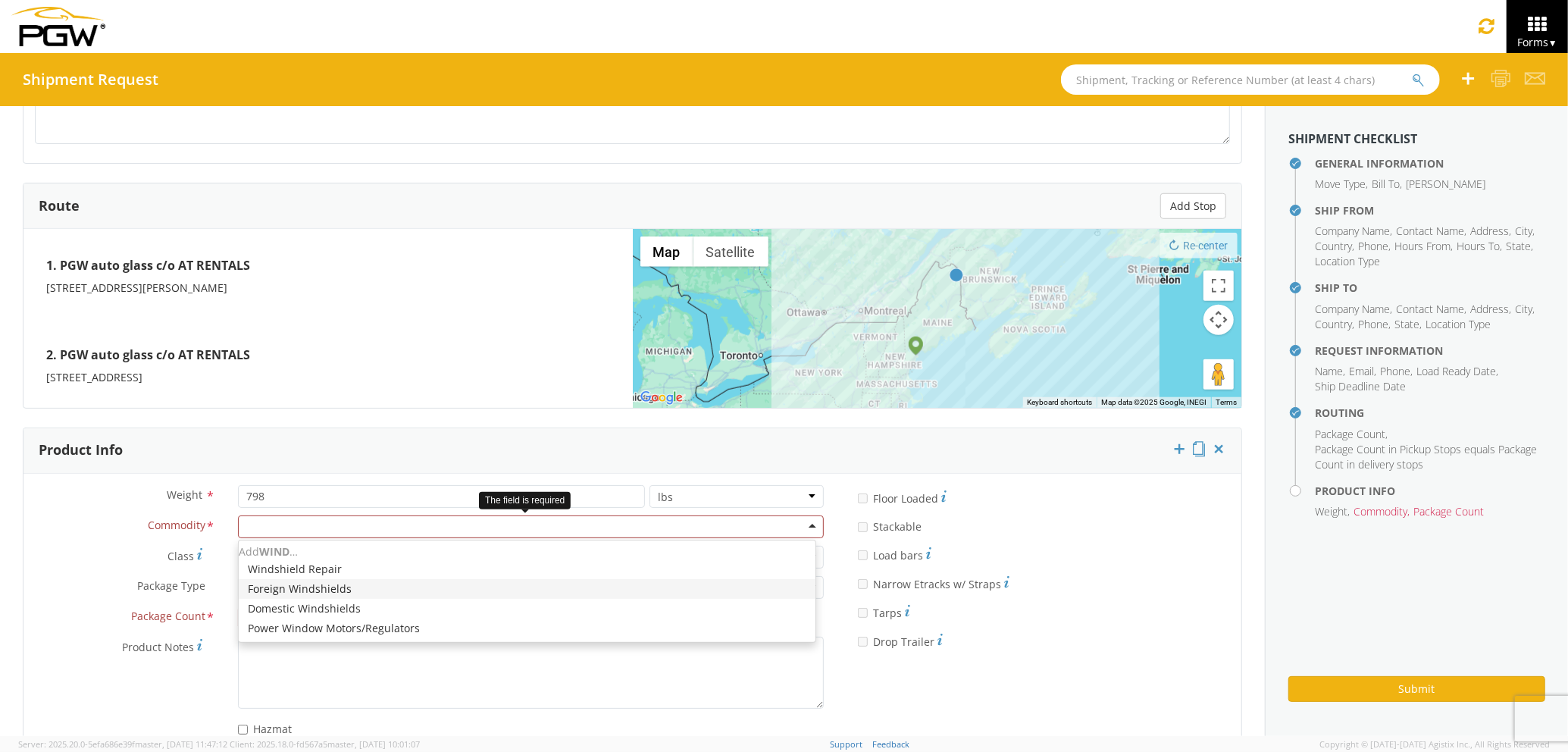
scroll to position [0, 0]
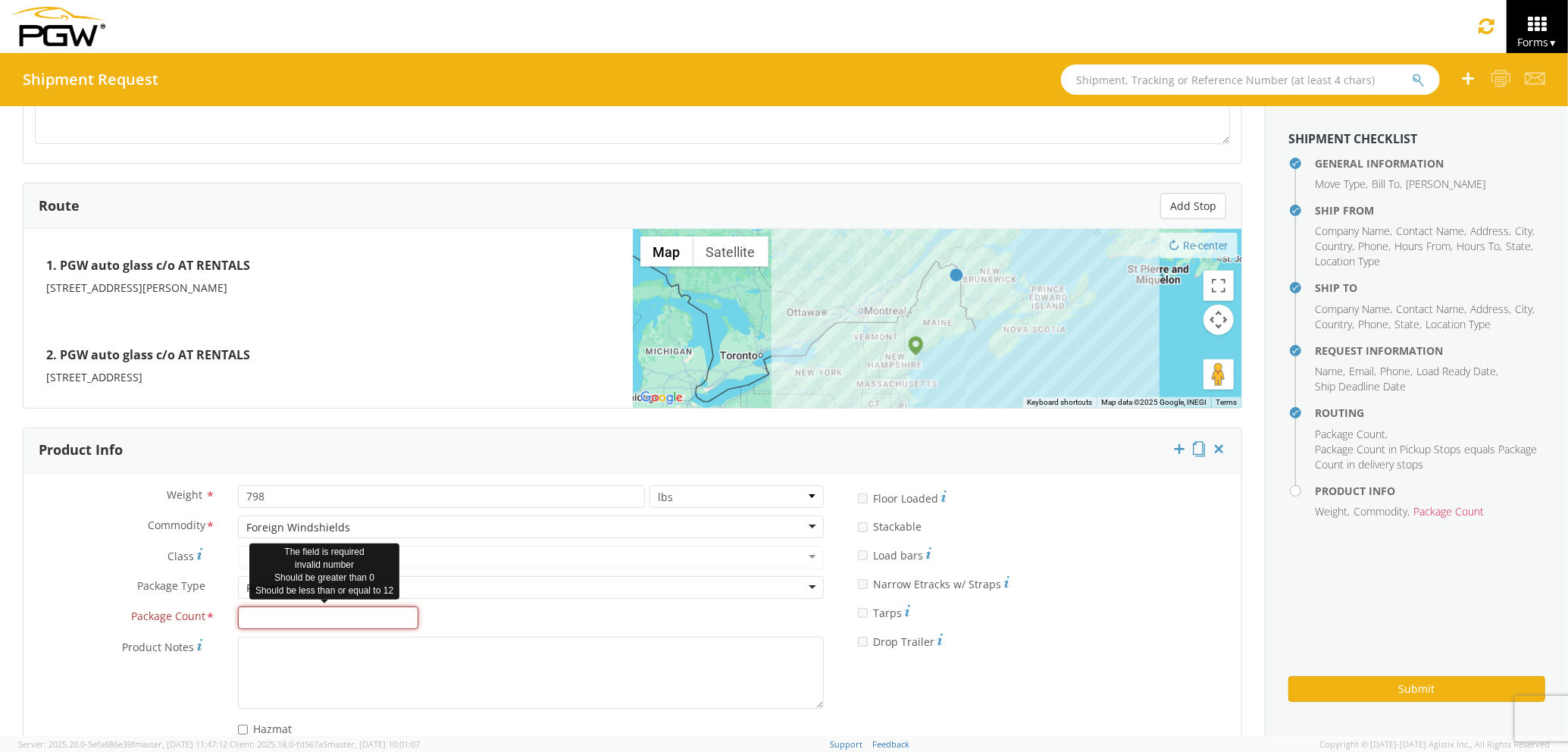
click at [341, 609] on input "Package Count *" at bounding box center [328, 617] width 181 height 23
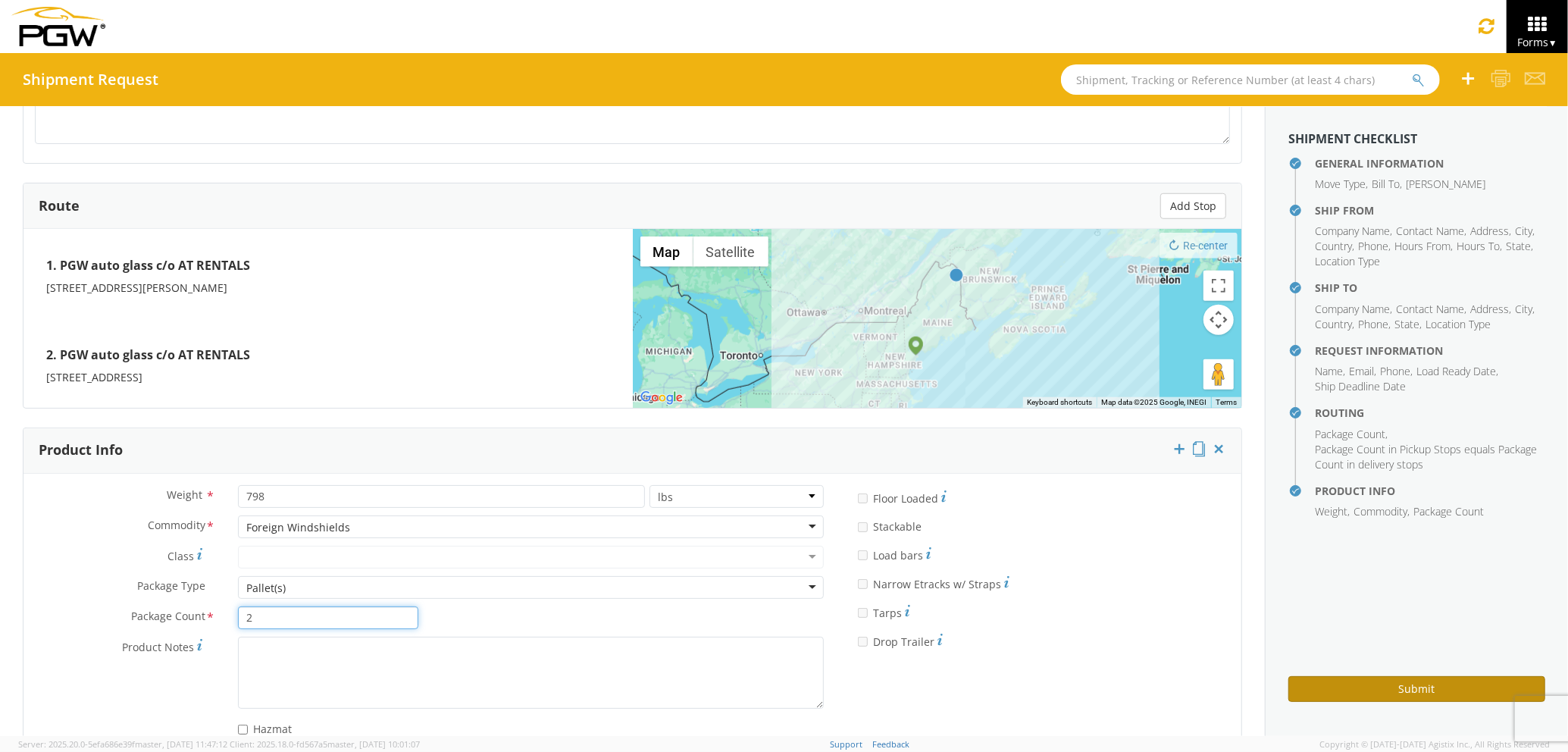
type input "2"
click at [1408, 688] on button "Submit" at bounding box center [1416, 689] width 257 height 26
